Goal: Information Seeking & Learning: Learn about a topic

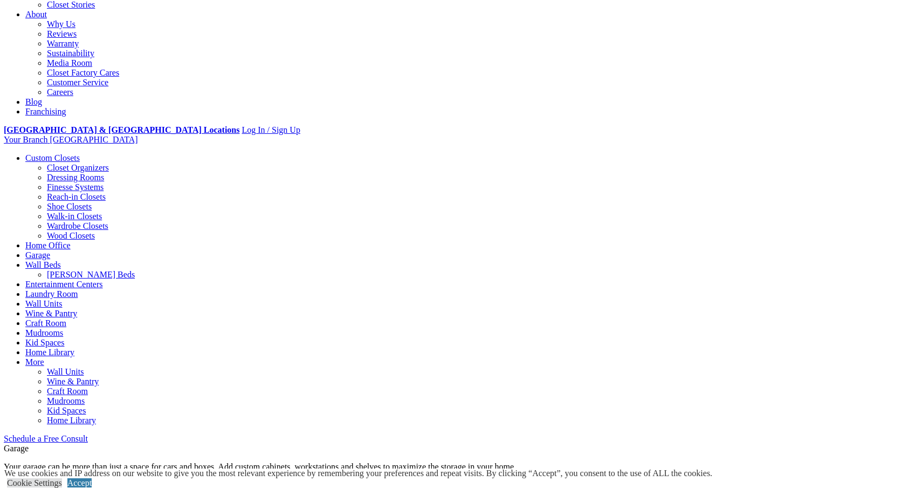
scroll to position [291, 0]
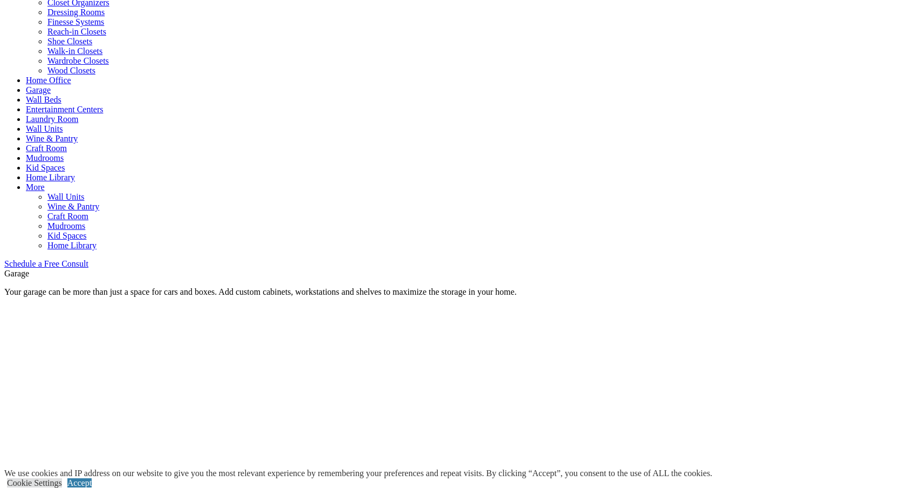
click at [75, 36] on link "Reach-in Closets" at bounding box center [76, 31] width 59 height 9
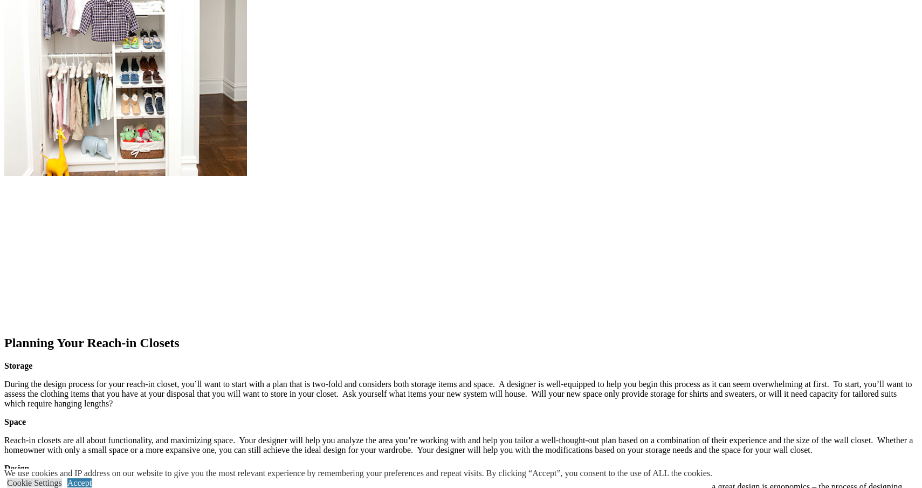
scroll to position [1110, 0]
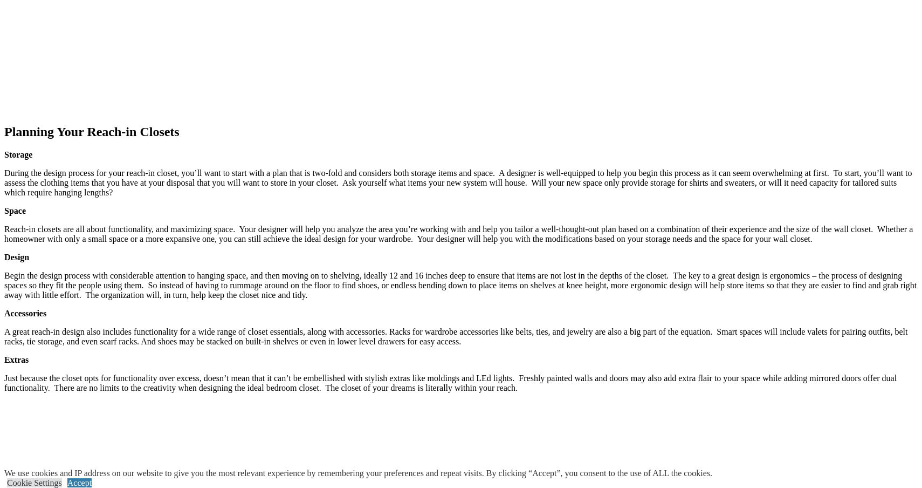
scroll to position [1326, 0]
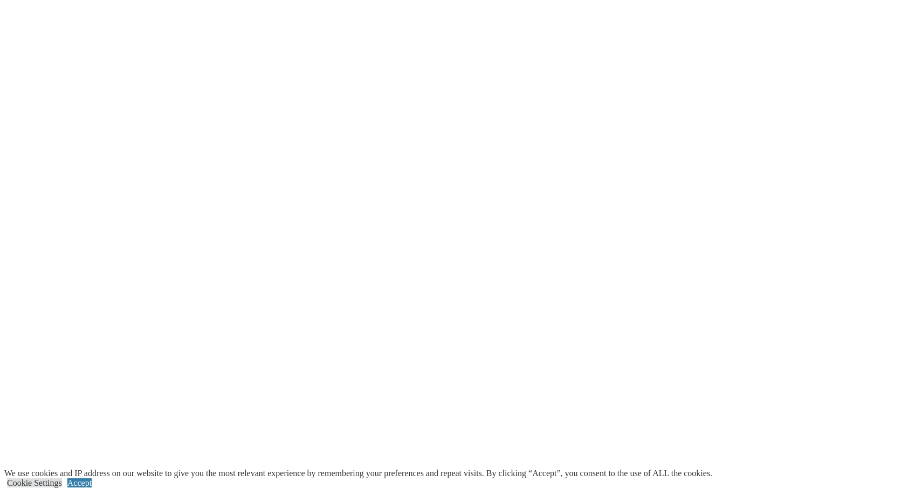
scroll to position [1964, 0]
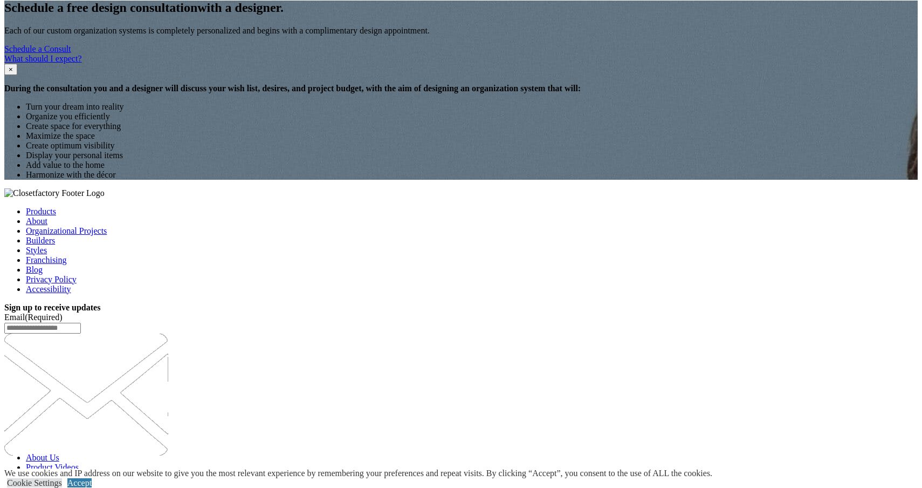
scroll to position [1615, 0]
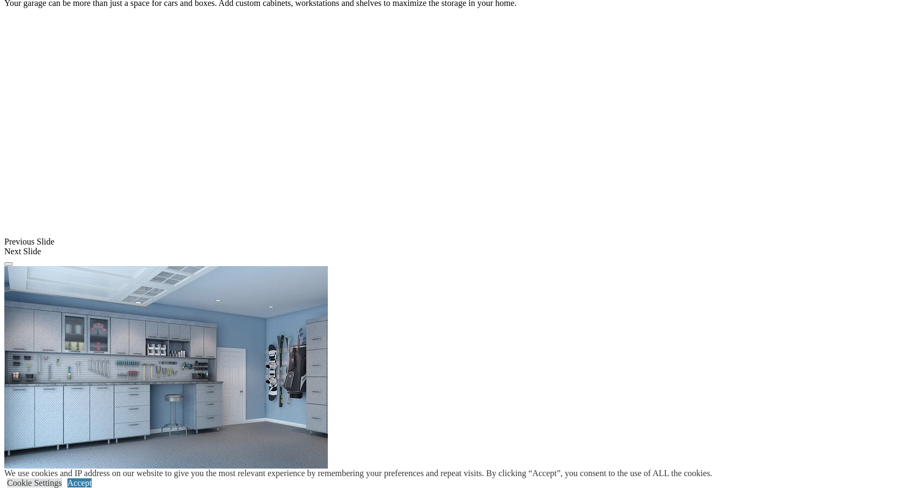
scroll to position [790, 0]
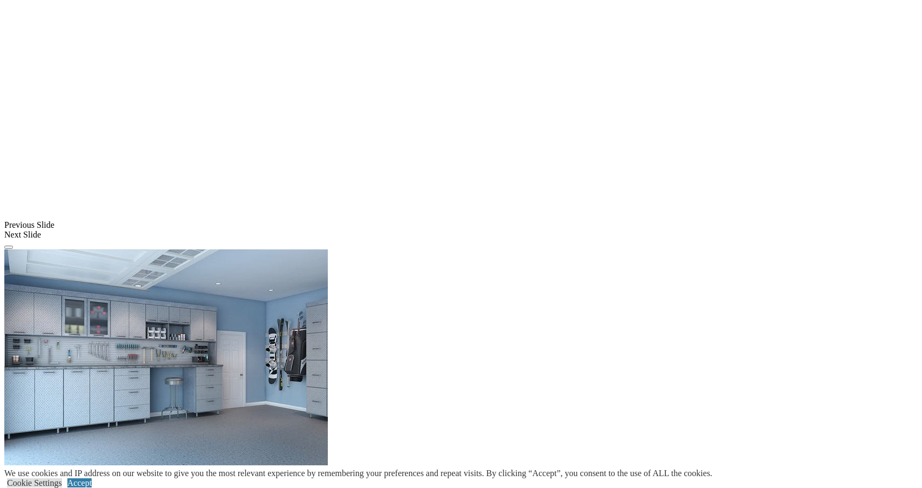
scroll to position [797, 0]
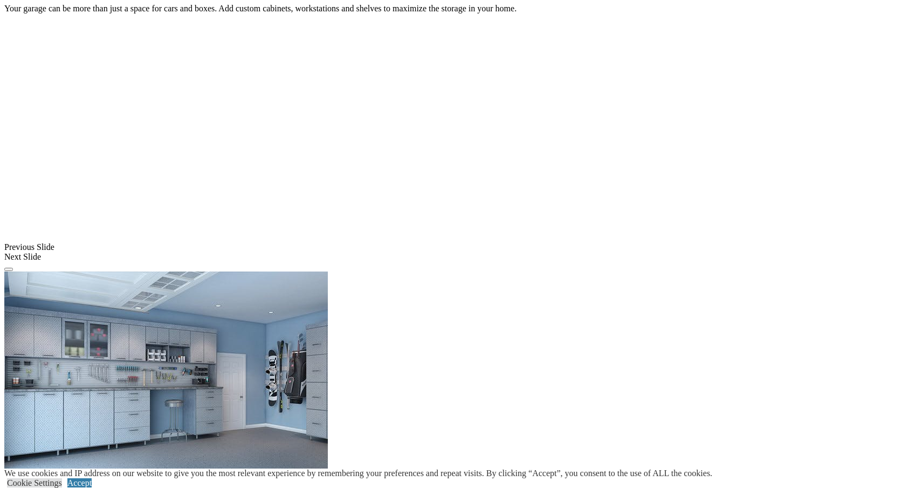
scroll to position [777, 0]
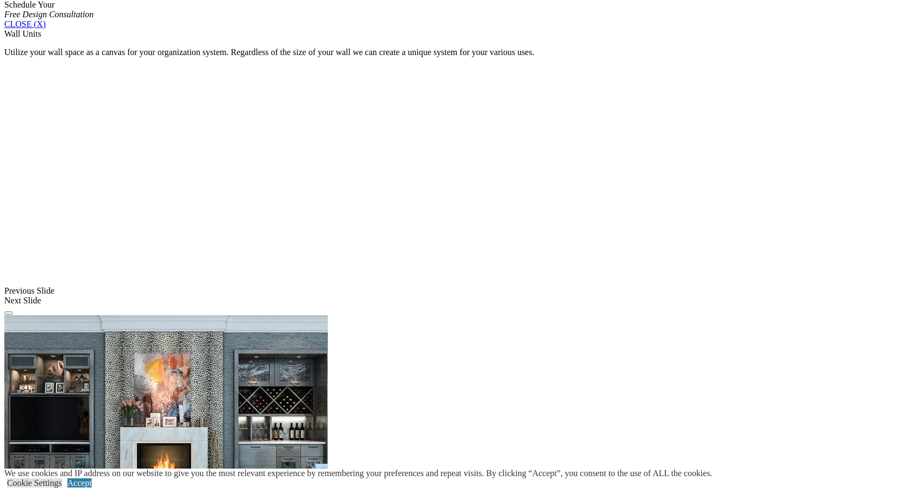
scroll to position [737, 0]
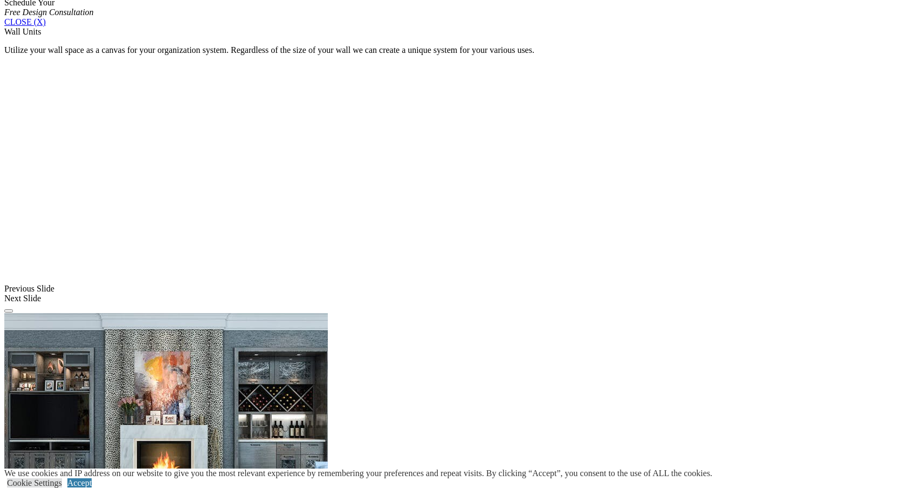
scroll to position [812, 0]
